Goal: Task Accomplishment & Management: Manage account settings

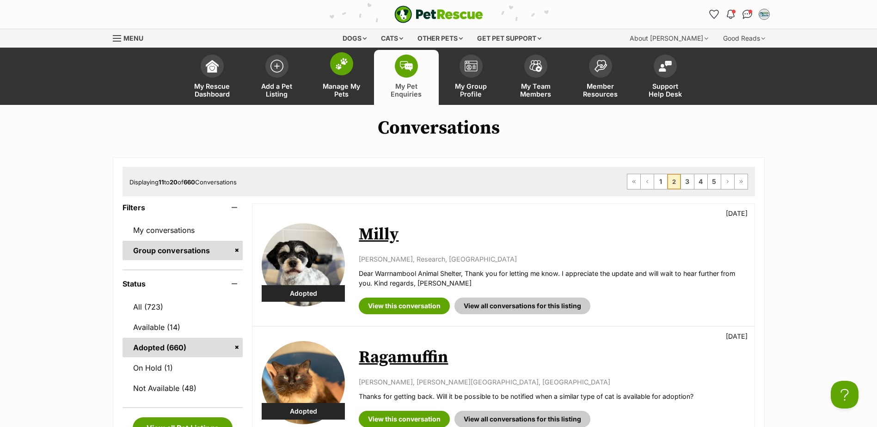
click at [346, 68] on img at bounding box center [341, 64] width 13 height 12
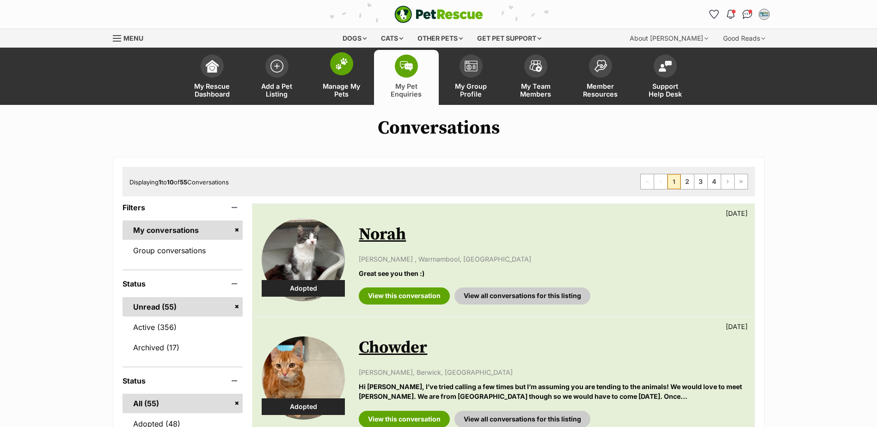
click at [337, 63] on img at bounding box center [341, 64] width 13 height 12
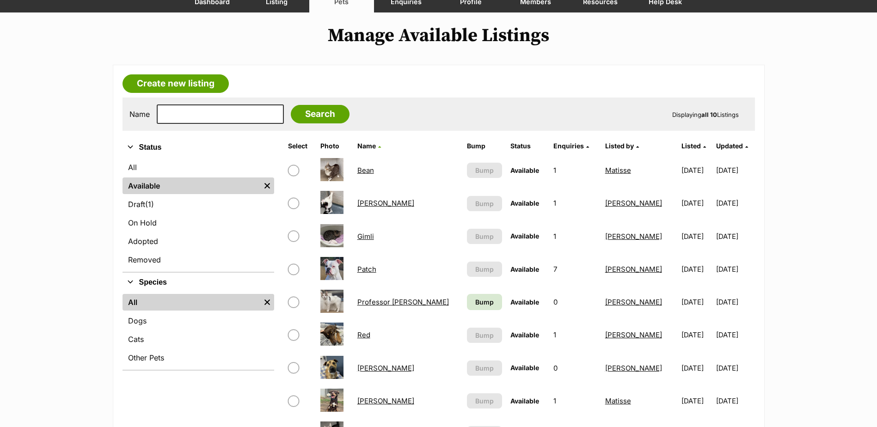
click at [374, 170] on link "Bean" at bounding box center [366, 170] width 17 height 9
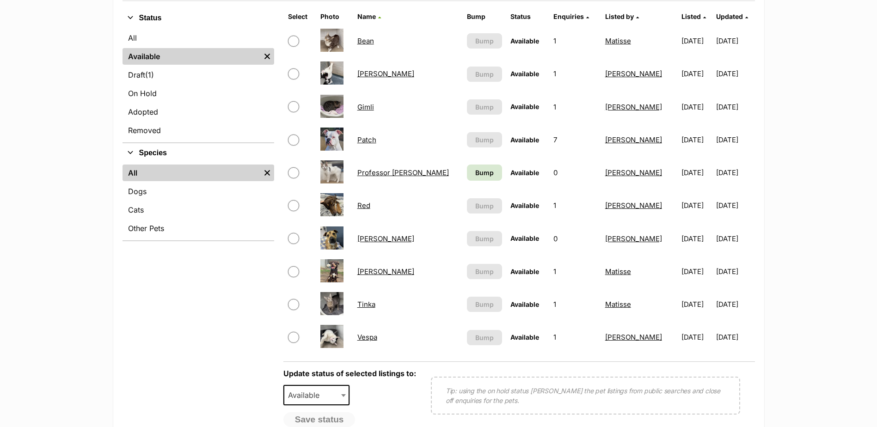
scroll to position [231, 0]
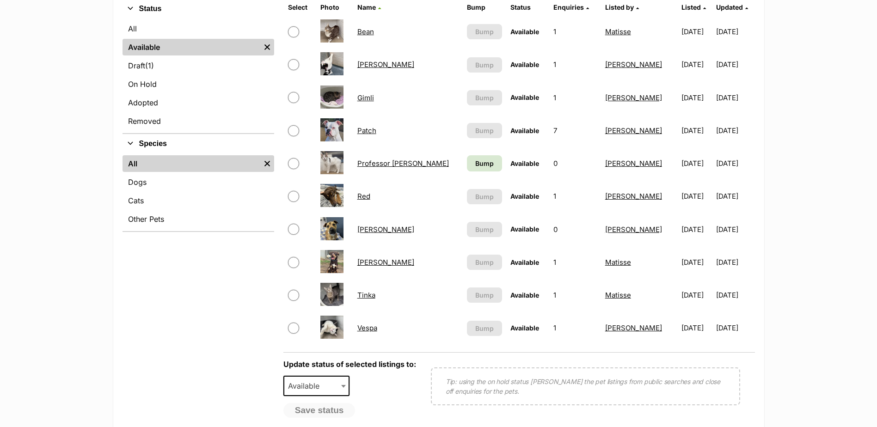
click at [375, 297] on link "Tinka" at bounding box center [367, 295] width 18 height 9
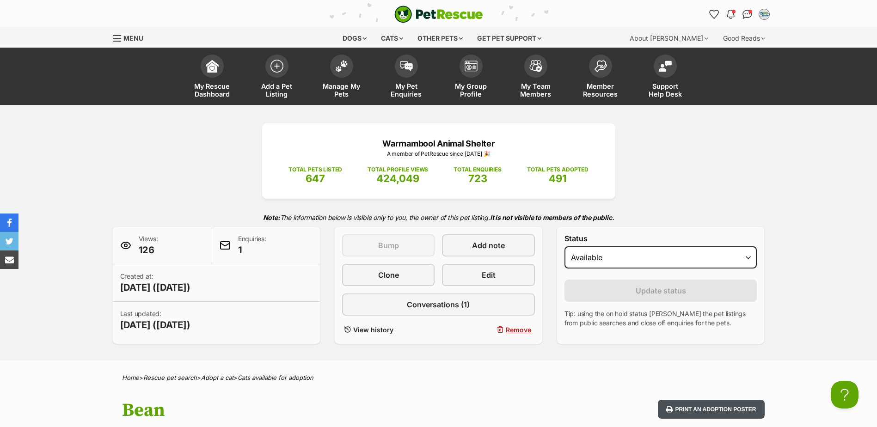
click at [715, 404] on button "Print an adoption poster" at bounding box center [711, 409] width 106 height 19
click at [748, 15] on img "Conversations" at bounding box center [747, 14] width 12 height 12
click at [800, 177] on div "Warrnambool Animal Shelter A member of PetRescue since 2024 🎉 TOTAL PETS LISTED…" at bounding box center [438, 233] width 877 height 256
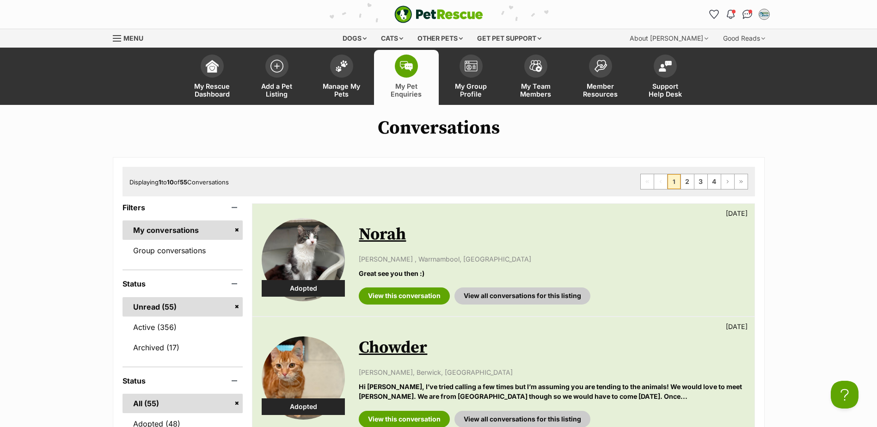
click at [741, 22] on div "PetRescue home Notifications Unread Mark all as read Hooray! Milly has been mar…" at bounding box center [439, 14] width 666 height 29
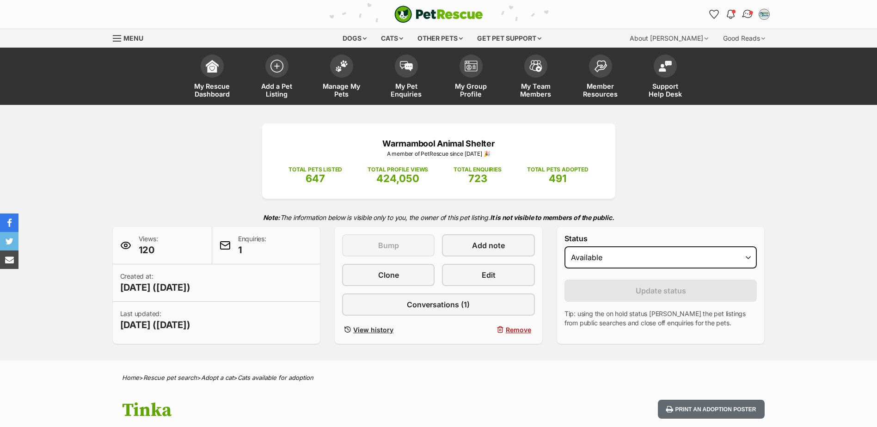
click at [750, 12] on span "Conversations" at bounding box center [751, 12] width 5 height 5
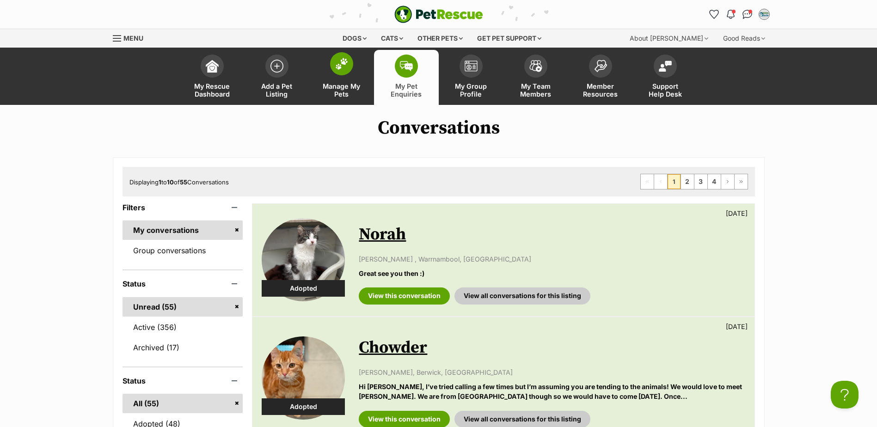
click at [350, 90] on span "Manage My Pets" at bounding box center [342, 90] width 42 height 16
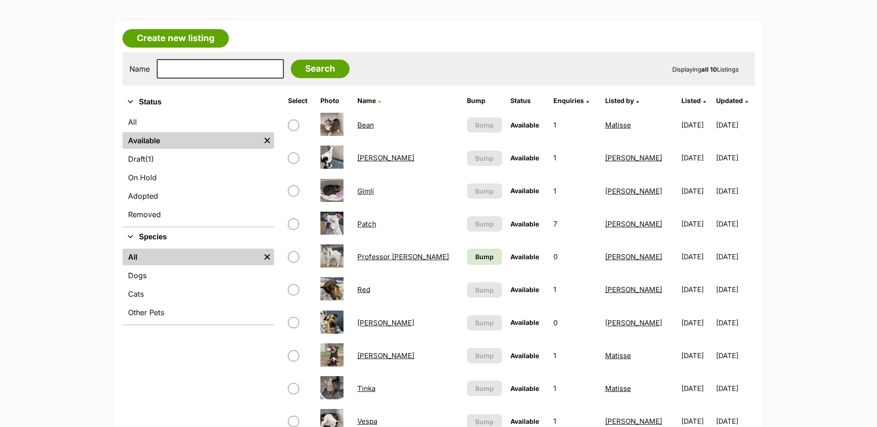
scroll to position [139, 0]
click at [376, 387] on link "Tinka" at bounding box center [367, 387] width 18 height 9
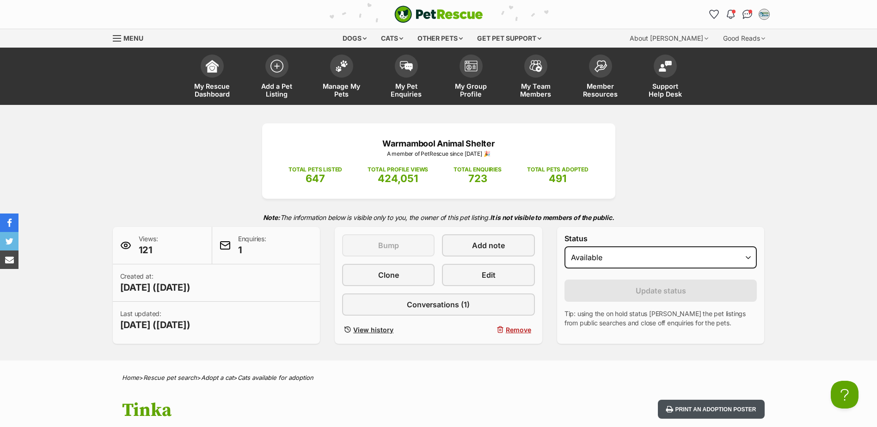
click at [699, 413] on button "Print an adoption poster" at bounding box center [711, 409] width 106 height 19
click at [412, 48] on li "My Pet Enquiries" at bounding box center [406, 76] width 65 height 57
click at [409, 66] on img at bounding box center [406, 64] width 13 height 10
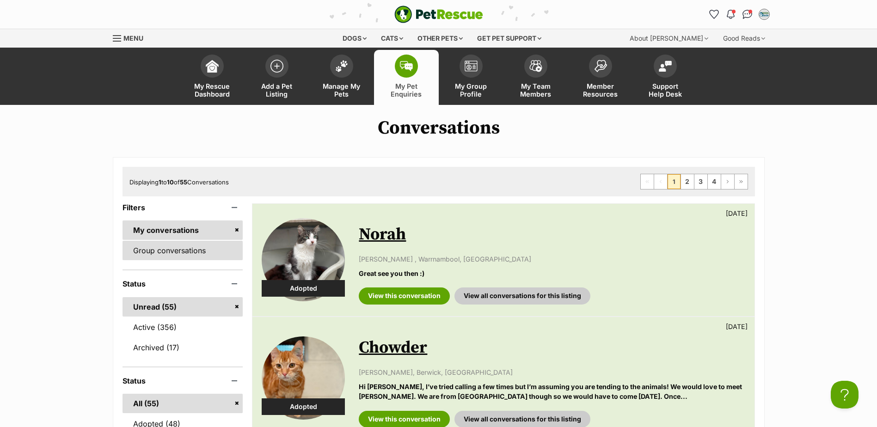
click at [151, 257] on link "Group conversations" at bounding box center [183, 250] width 121 height 19
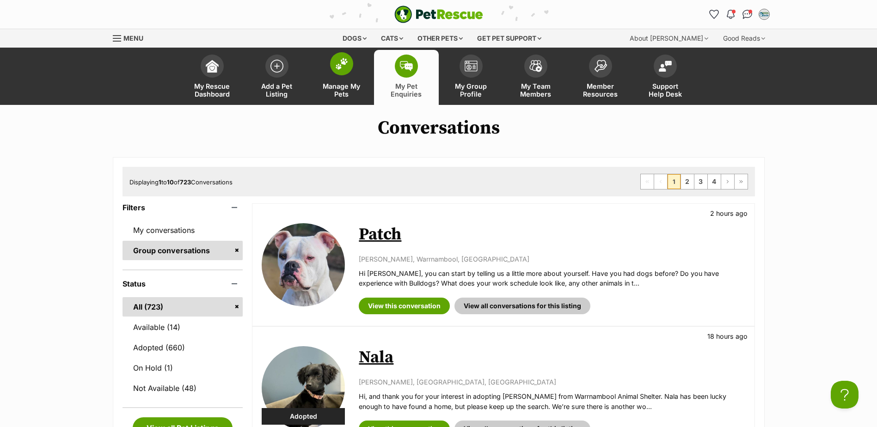
click at [335, 86] on span "Manage My Pets" at bounding box center [342, 90] width 42 height 16
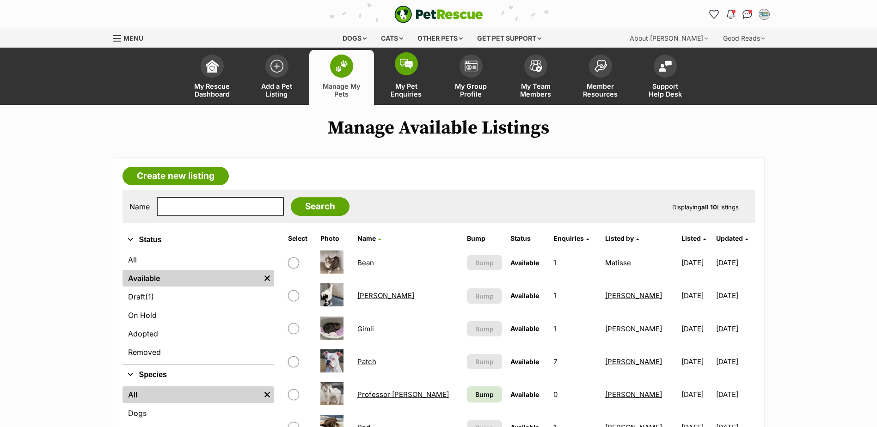
click at [406, 90] on span "My Pet Enquiries" at bounding box center [407, 90] width 42 height 16
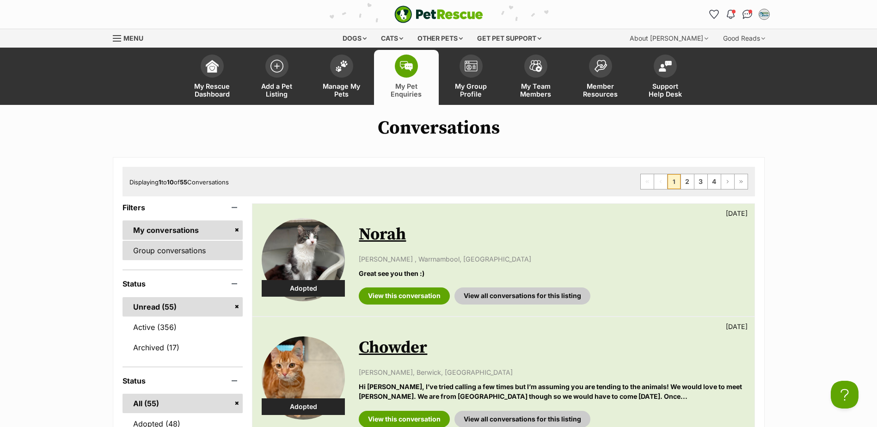
click at [188, 257] on link "Group conversations" at bounding box center [183, 250] width 121 height 19
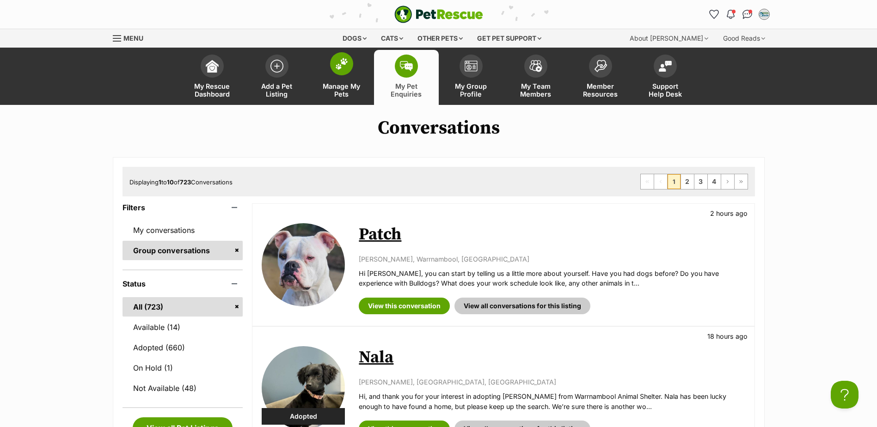
click at [345, 92] on span "Manage My Pets" at bounding box center [342, 90] width 42 height 16
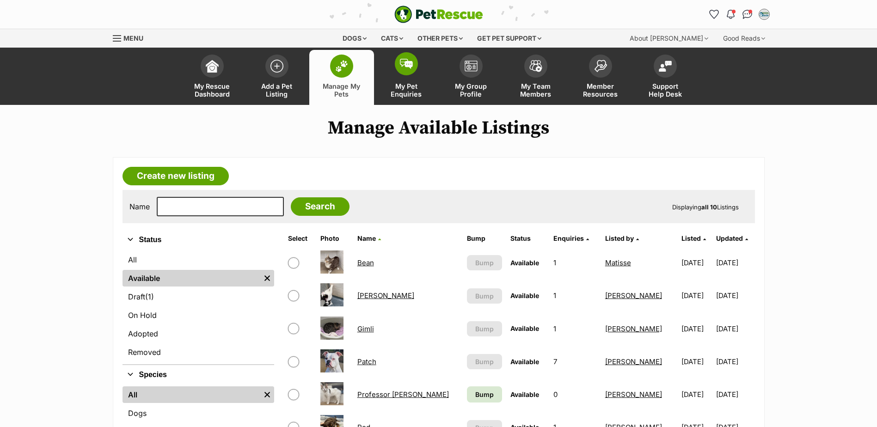
click at [407, 75] on span at bounding box center [406, 63] width 23 height 23
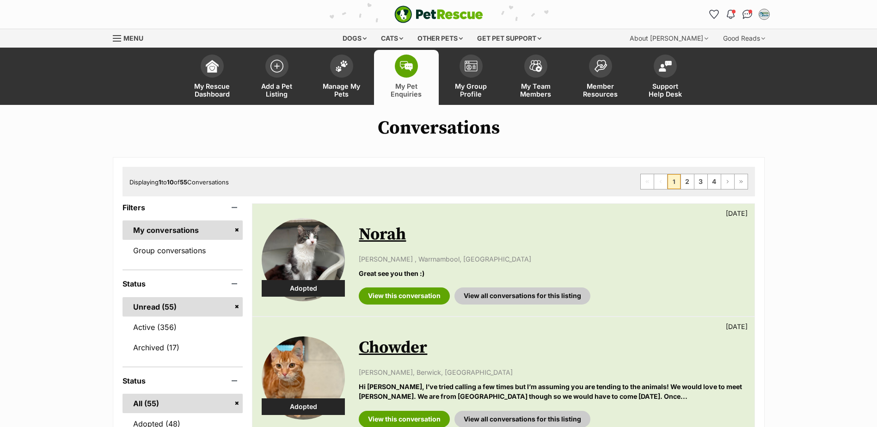
scroll to position [46, 0]
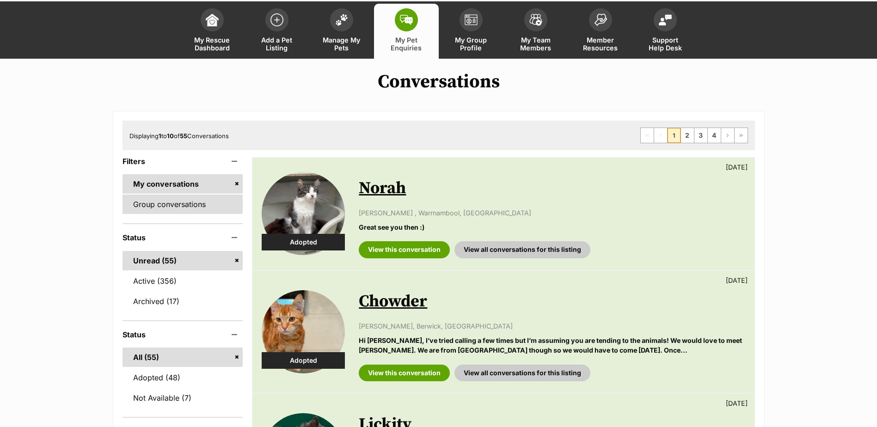
click at [215, 203] on link "Group conversations" at bounding box center [183, 204] width 121 height 19
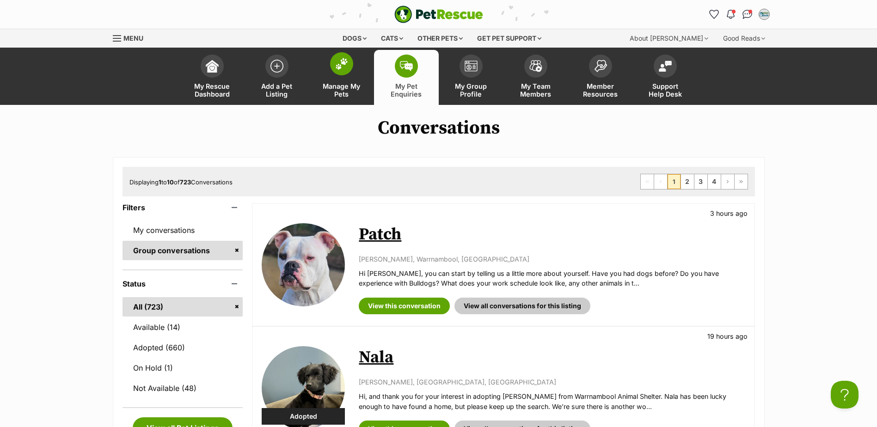
click at [340, 83] on span "Manage My Pets" at bounding box center [342, 90] width 42 height 16
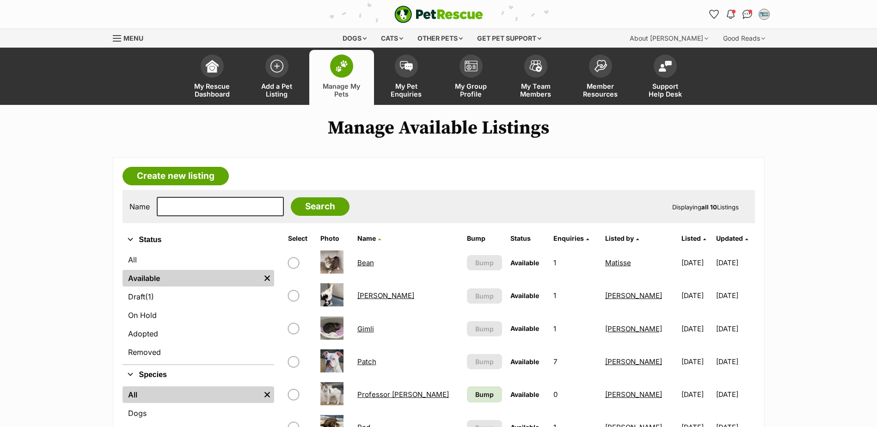
scroll to position [185, 0]
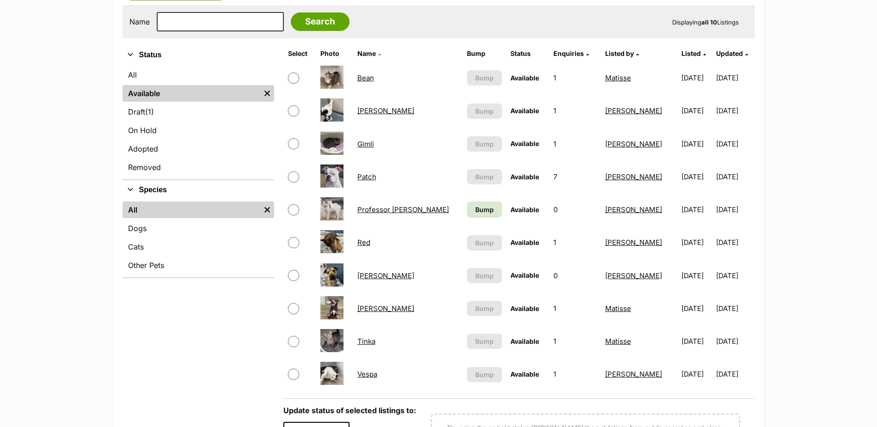
click at [367, 244] on link "Red" at bounding box center [364, 242] width 13 height 9
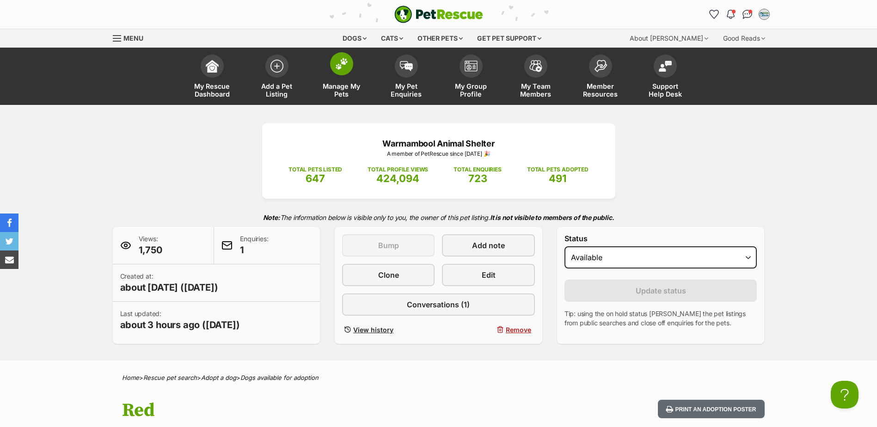
click at [321, 77] on link "Manage My Pets" at bounding box center [341, 77] width 65 height 55
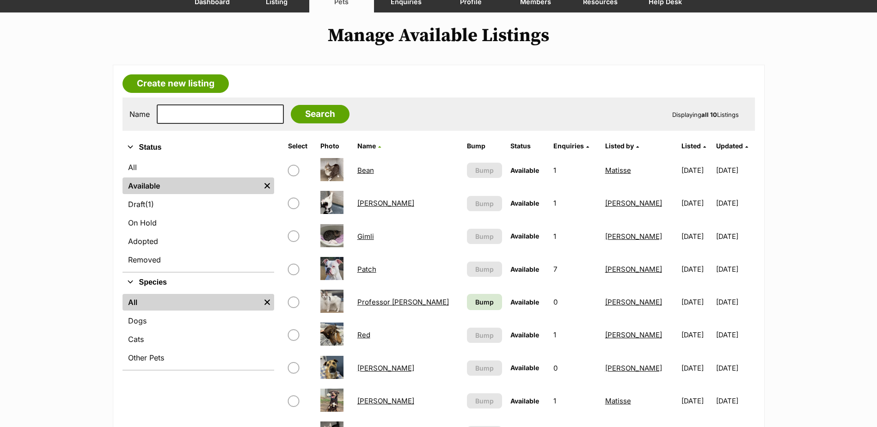
scroll to position [139, 0]
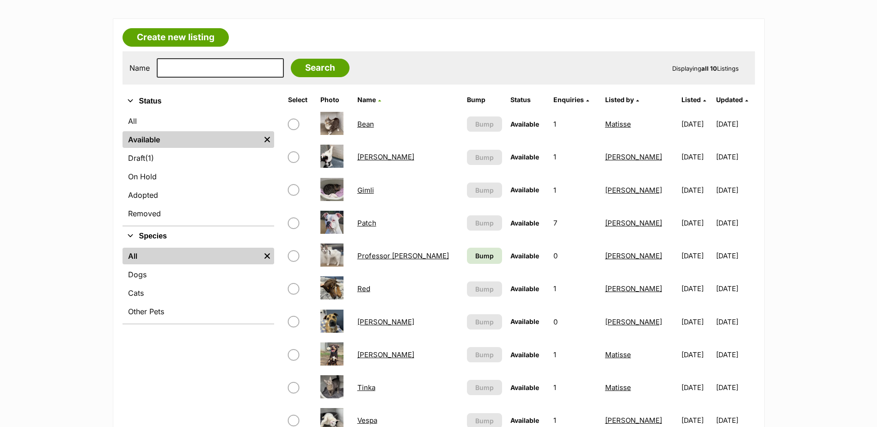
click at [370, 357] on link "[PERSON_NAME]" at bounding box center [386, 355] width 57 height 9
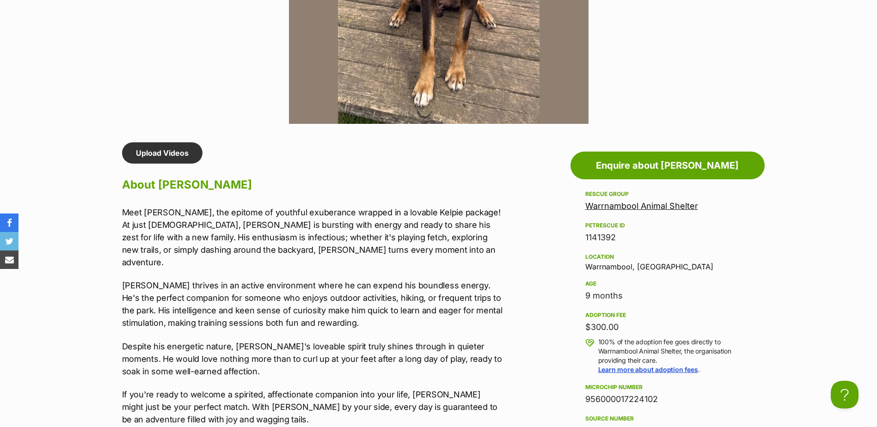
scroll to position [786, 0]
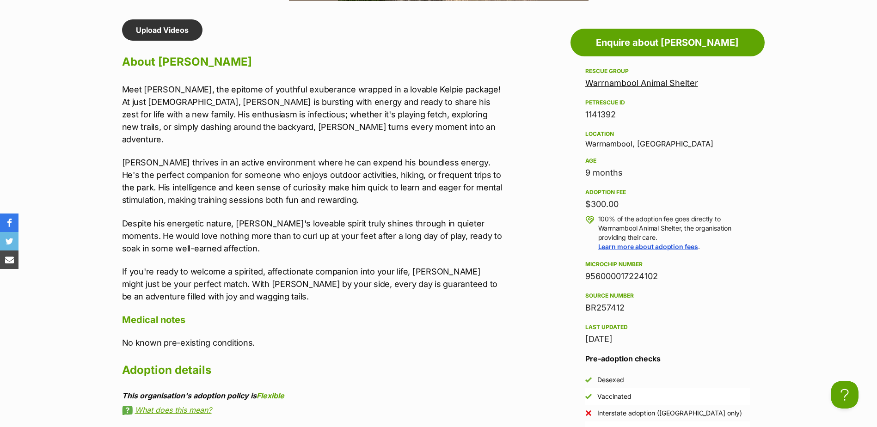
drag, startPoint x: 668, startPoint y: 278, endPoint x: 584, endPoint y: 277, distance: 84.7
click at [584, 277] on aside "Rescue group Warrnambool Animal Shelter PetRescue ID 1141392 Location Warrnambo…" at bounding box center [668, 252] width 194 height 373
copy div "956000017224102"
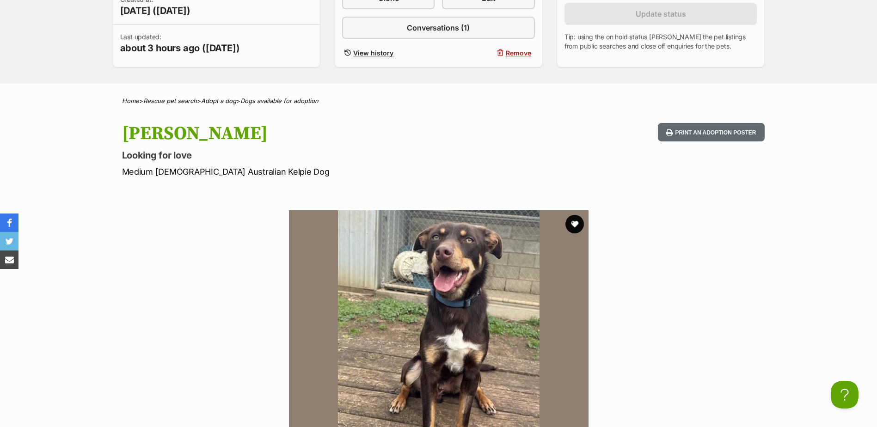
scroll to position [185, 0]
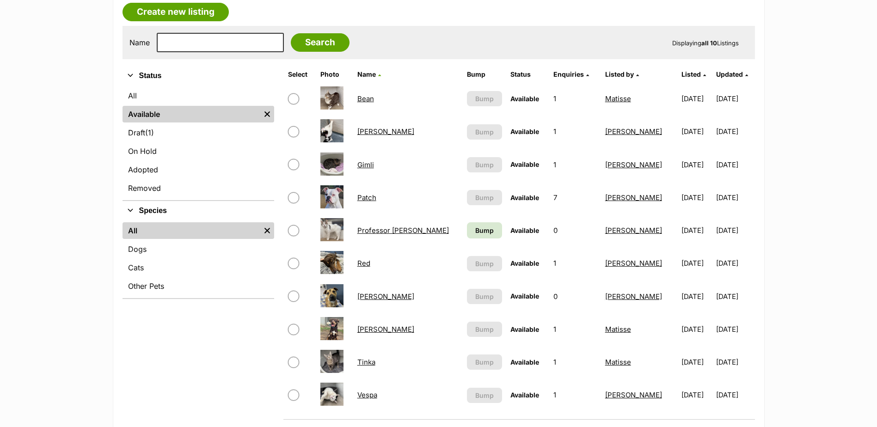
scroll to position [185, 0]
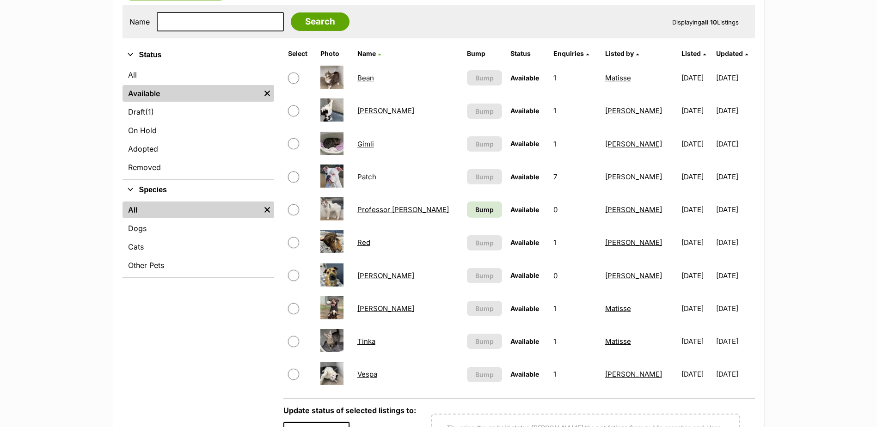
click at [370, 243] on link "Red" at bounding box center [364, 242] width 13 height 9
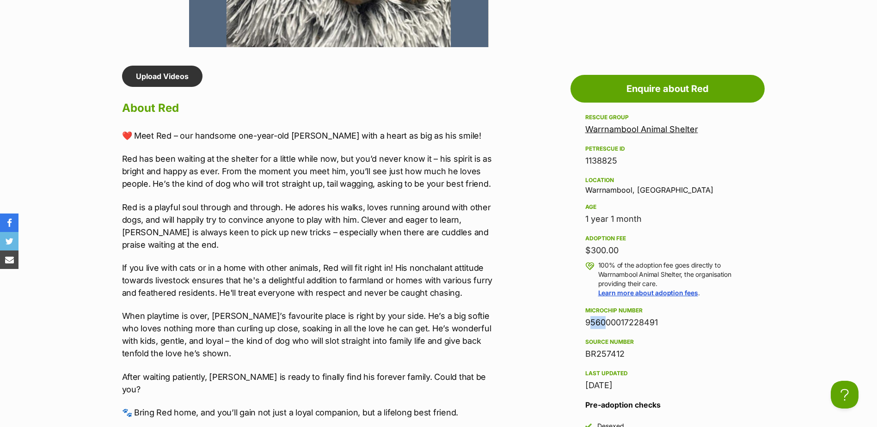
drag, startPoint x: 595, startPoint y: 323, endPoint x: 556, endPoint y: 326, distance: 39.9
drag, startPoint x: 556, startPoint y: 326, endPoint x: 596, endPoint y: 328, distance: 40.7
click at [596, 328] on div "956000017228491" at bounding box center [668, 322] width 165 height 13
drag, startPoint x: 663, startPoint y: 323, endPoint x: 580, endPoint y: 325, distance: 83.3
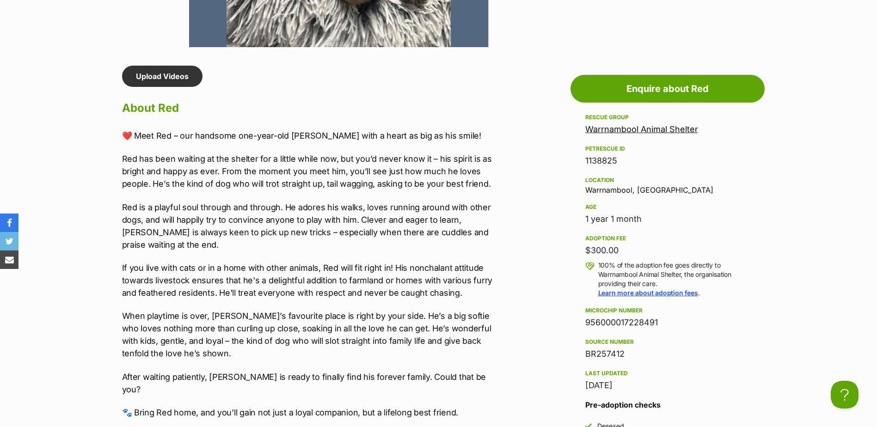
click at [580, 325] on aside "Rescue group Warrnambool Animal Shelter PetRescue ID 1138825 Location [GEOGRAPH…" at bounding box center [668, 298] width 194 height 373
copy div "956000017228491"
